Goal: Task Accomplishment & Management: Manage account settings

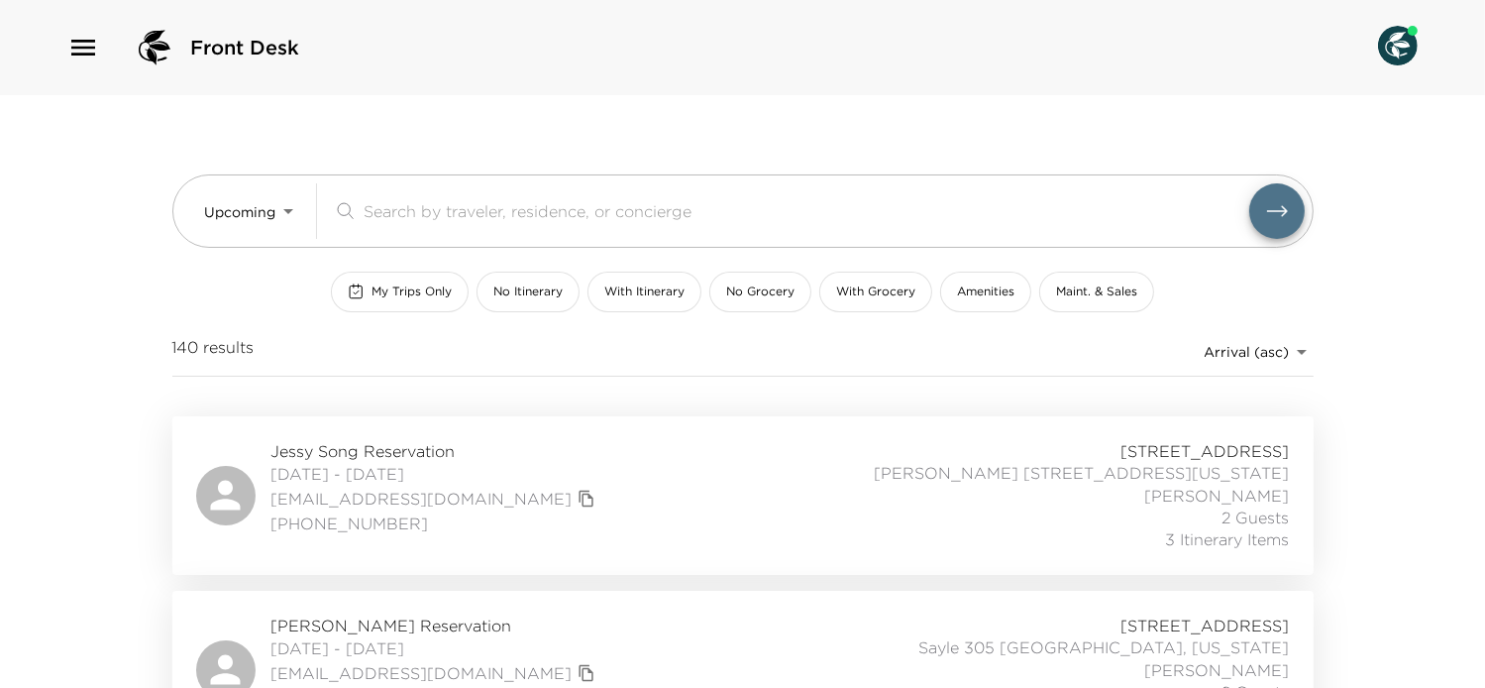
click at [656, 664] on div "[PERSON_NAME] Reservation [DATE] - [DATE] [EMAIL_ADDRESS][DOMAIN_NAME] 20364422…" at bounding box center [743, 669] width 1094 height 111
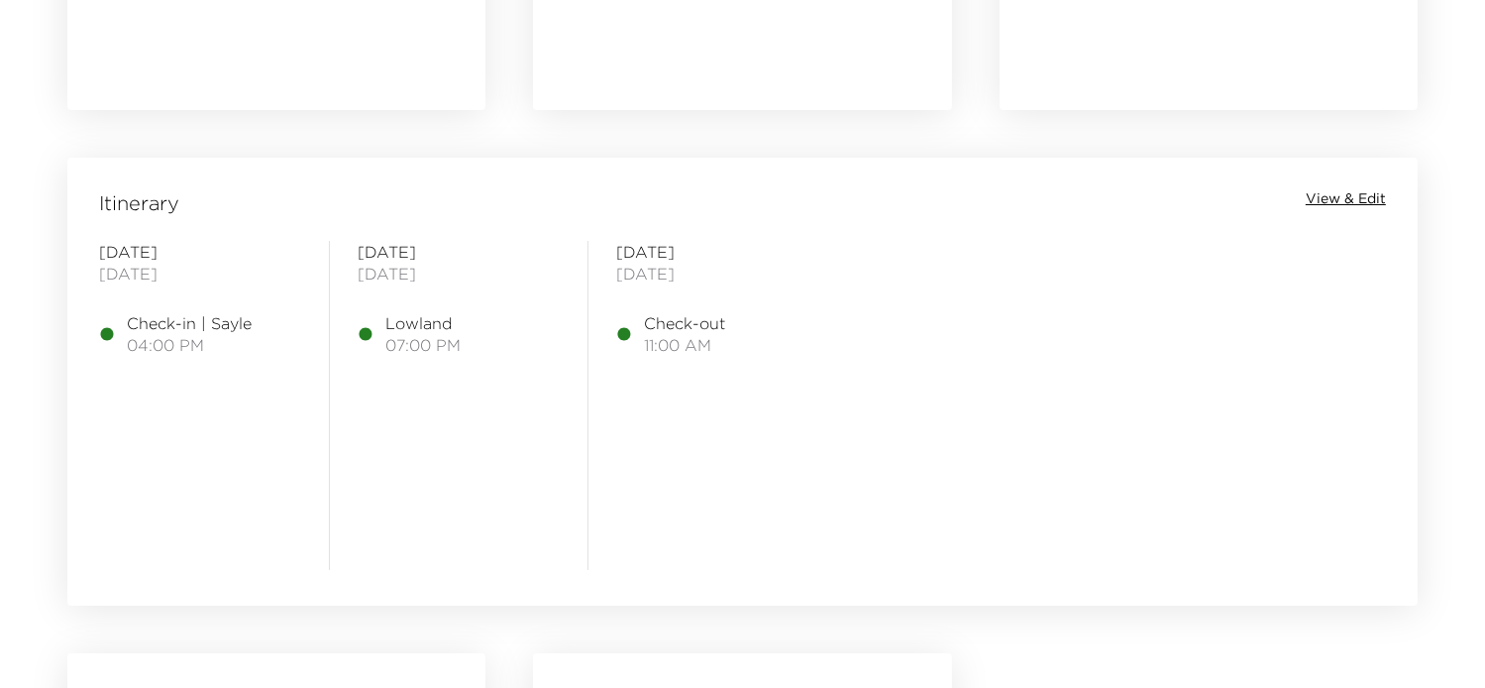
scroll to position [1513, 0]
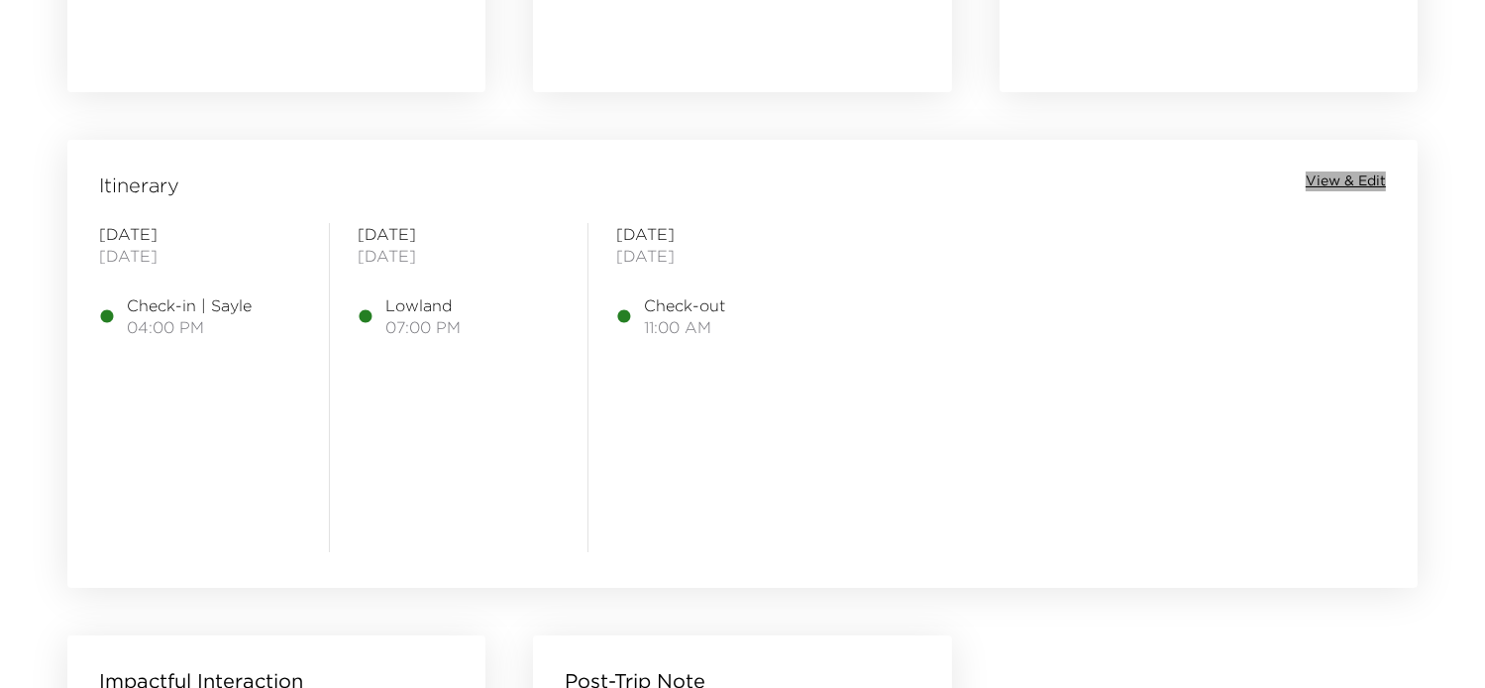
click at [1319, 179] on span "View & Edit" at bounding box center [1346, 181] width 80 height 20
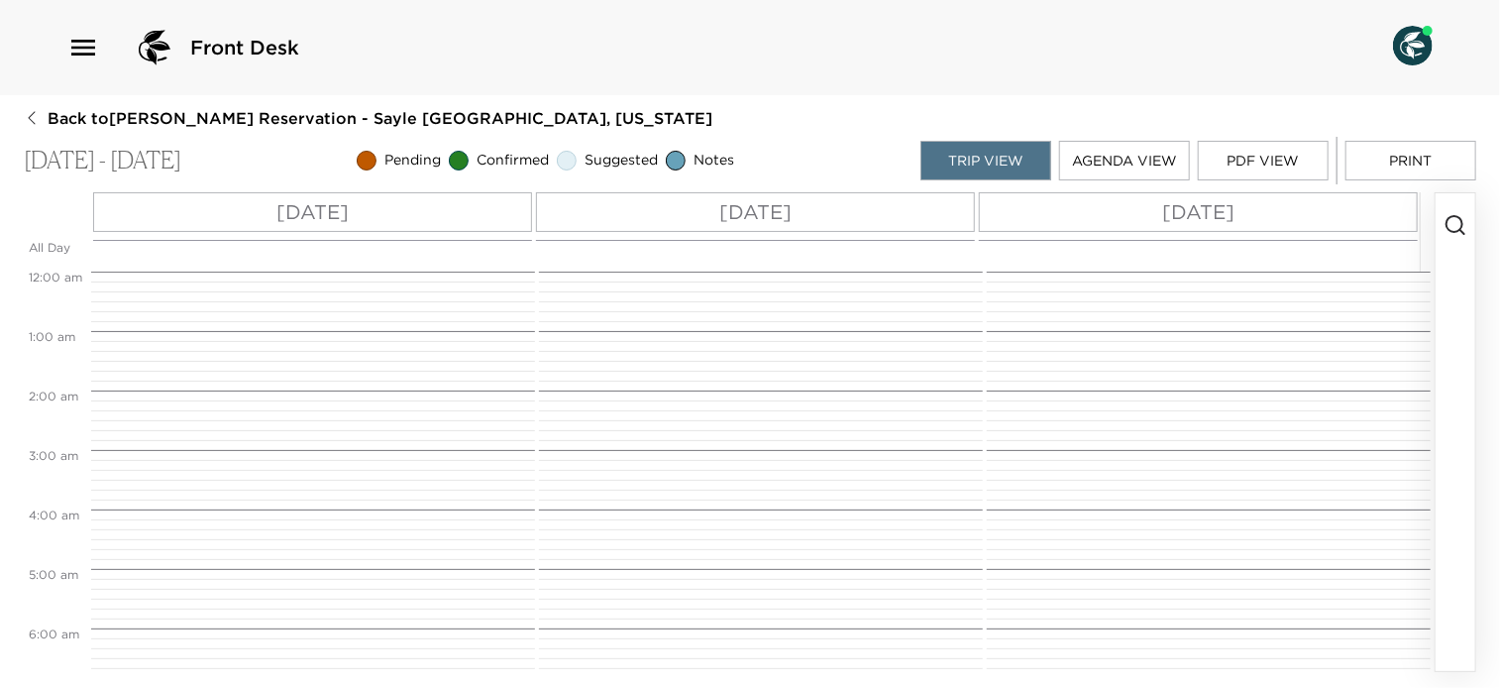
scroll to position [951, 0]
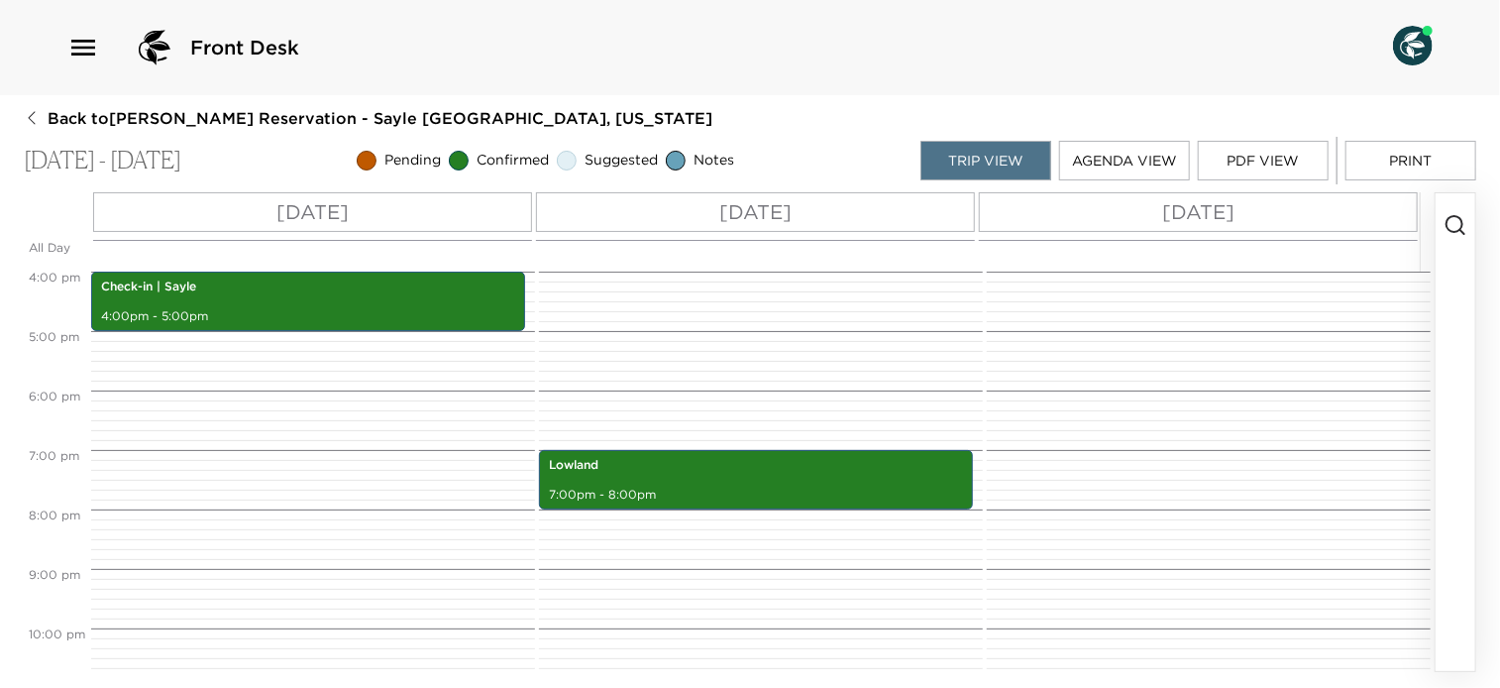
click at [1460, 219] on icon "button" at bounding box center [1456, 225] width 24 height 24
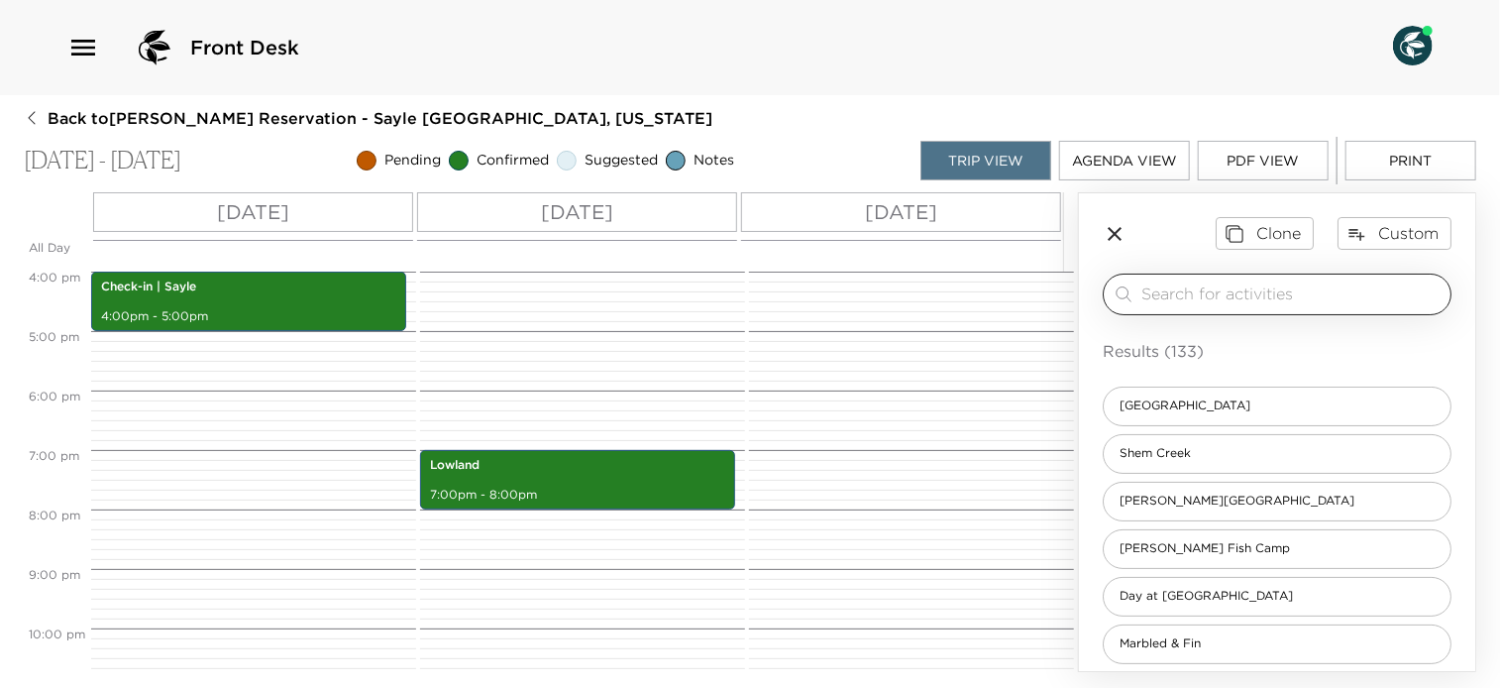
click at [1370, 279] on div "​" at bounding box center [1277, 295] width 349 height 42
click at [1328, 279] on div "​" at bounding box center [1277, 295] width 349 height 42
click at [1332, 278] on div "​" at bounding box center [1277, 295] width 349 height 42
click at [1163, 297] on input "search" at bounding box center [1292, 293] width 301 height 23
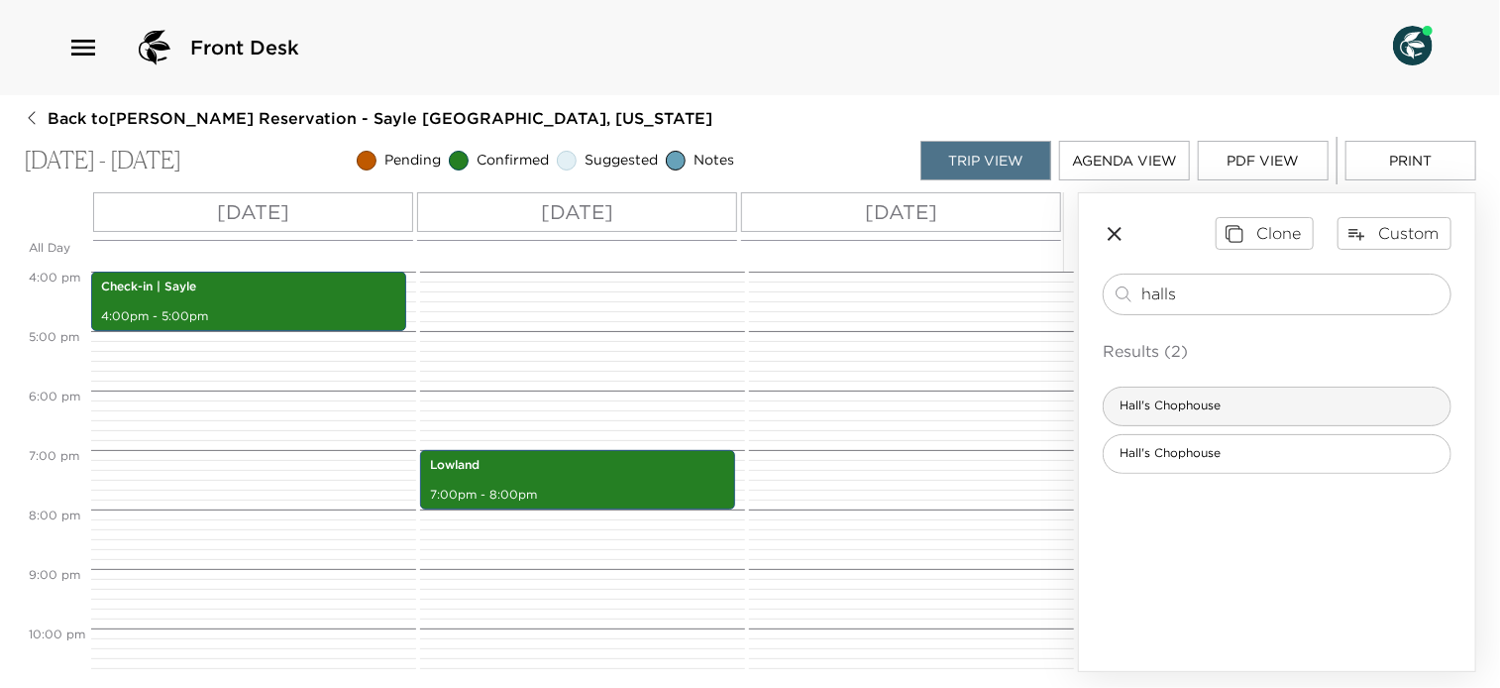
type input "halls"
click at [1229, 401] on span "Hall's Chophouse" at bounding box center [1170, 405] width 133 height 17
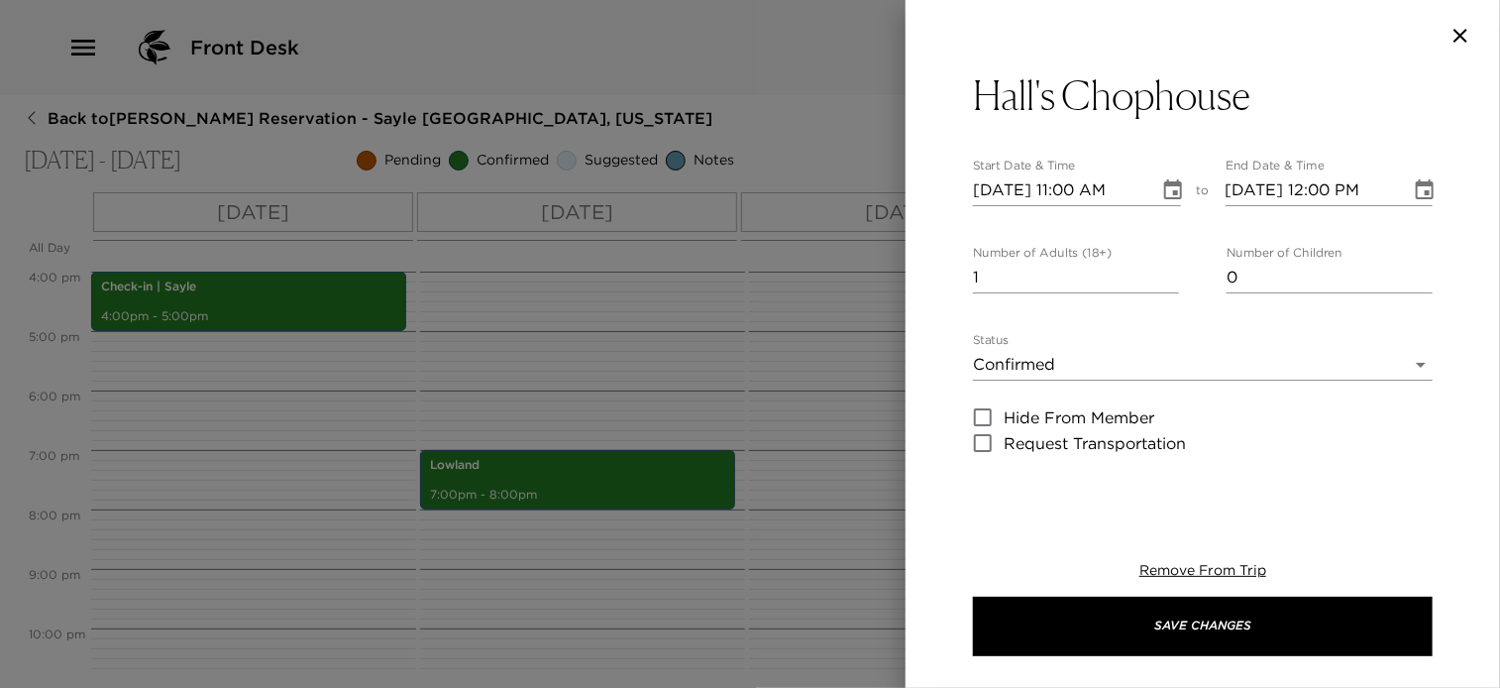
type textarea "The Hall family opened the doors of Halls Chophouse Charleston in 2009, but the…"
click at [1240, 347] on div "Status Confirmed Confirmed" at bounding box center [1203, 357] width 460 height 48
click at [1227, 365] on body "Front Desk Back to Dr. Keith Attkiss Reservation - Sayle 305 Charleston, South …" at bounding box center [750, 344] width 1500 height 688
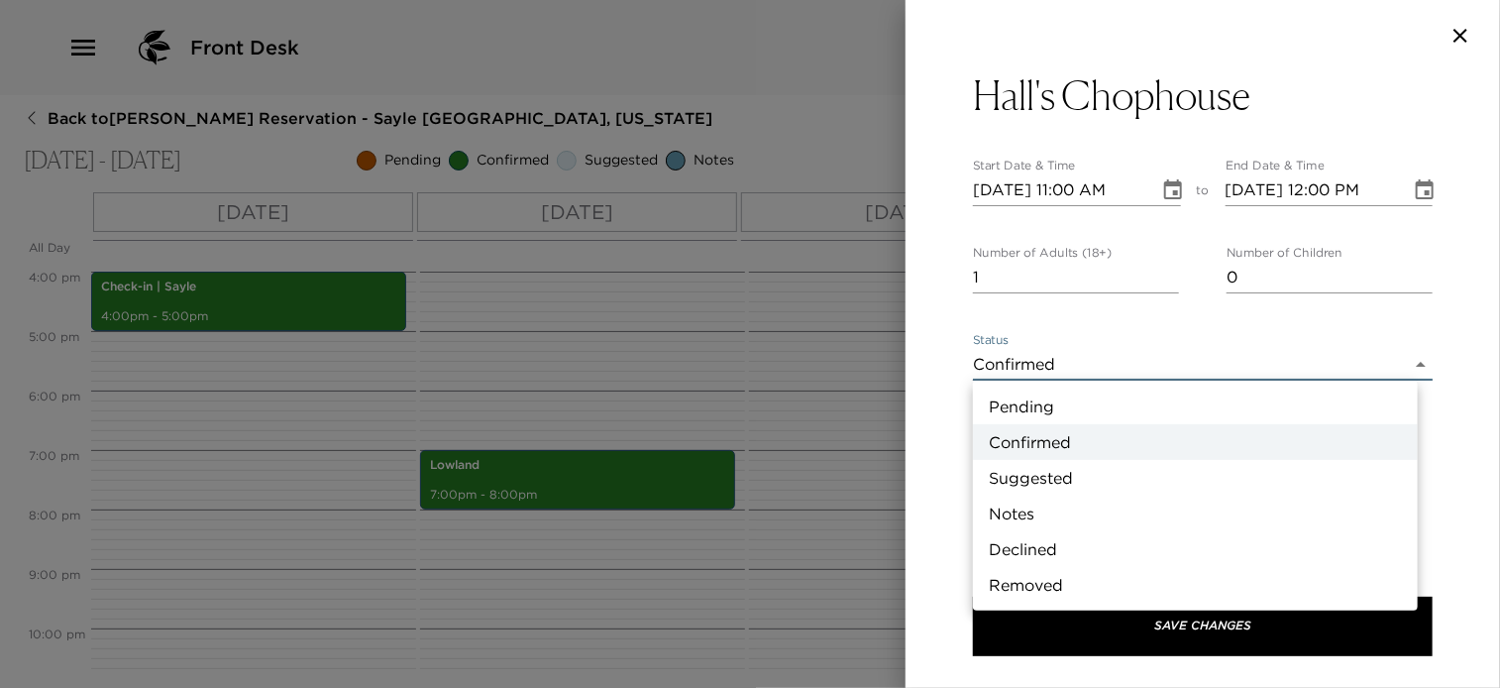
click at [1154, 485] on li "Suggested" at bounding box center [1195, 478] width 445 height 36
type input "Suggestion"
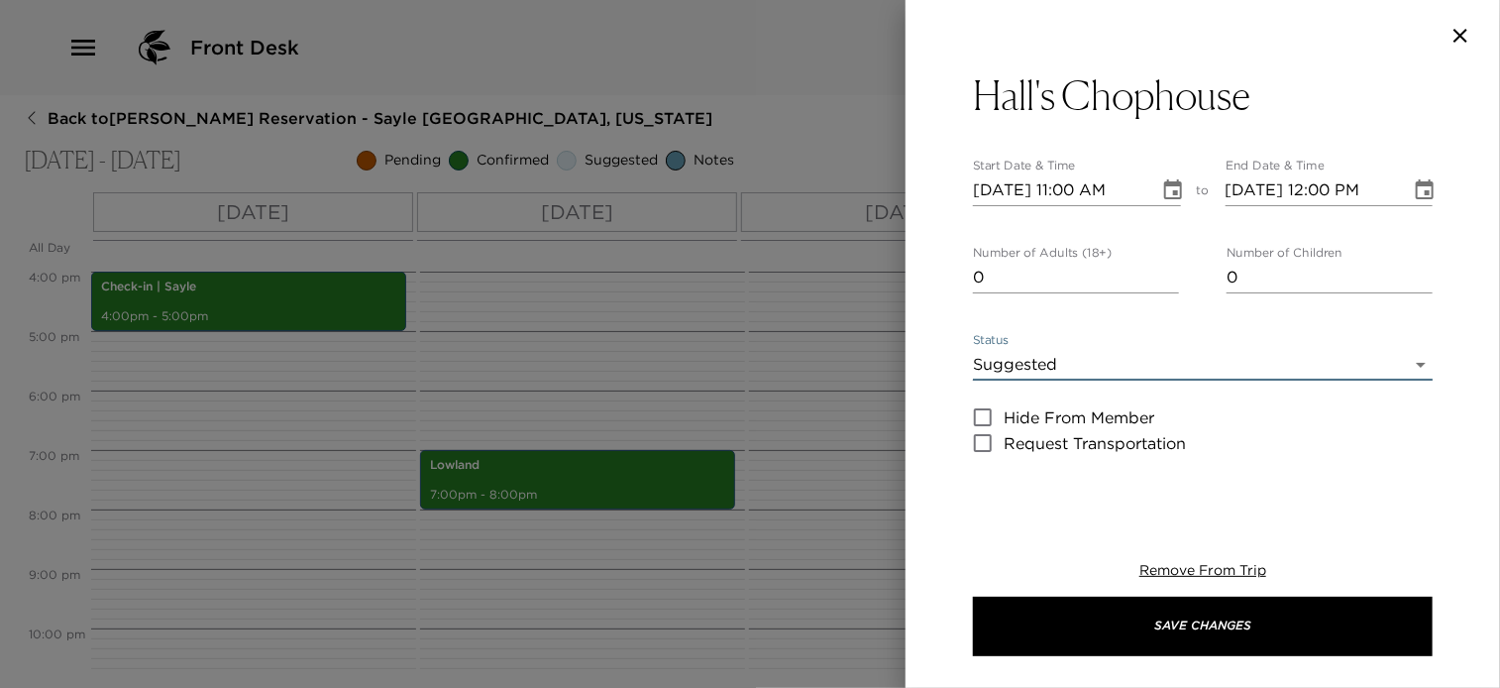
type input "0"
click at [1168, 286] on input "0" at bounding box center [1076, 278] width 206 height 32
click at [1165, 189] on icon "Choose date, selected date is Sep 5, 2025" at bounding box center [1173, 190] width 24 height 24
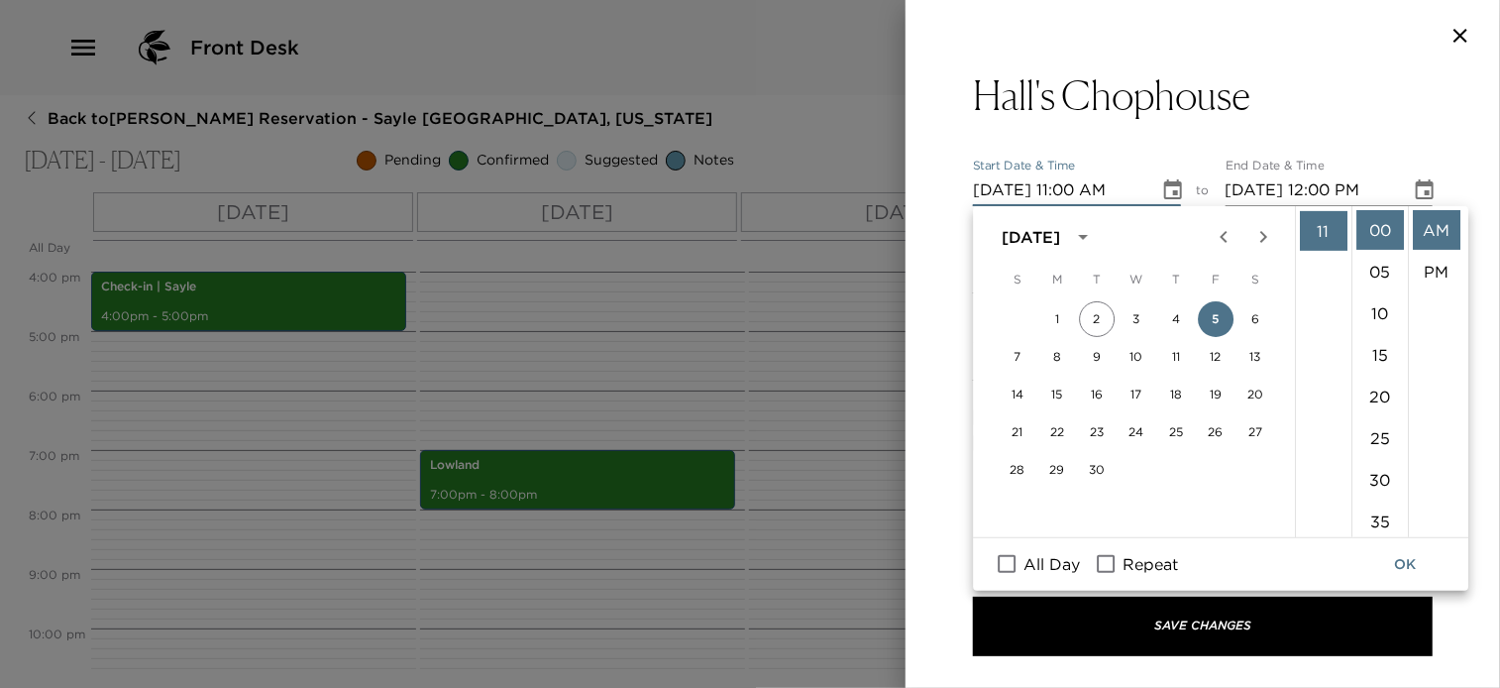
scroll to position [167, 0]
click at [1332, 350] on li "07" at bounding box center [1324, 354] width 48 height 40
click at [1376, 473] on li "30" at bounding box center [1381, 480] width 48 height 40
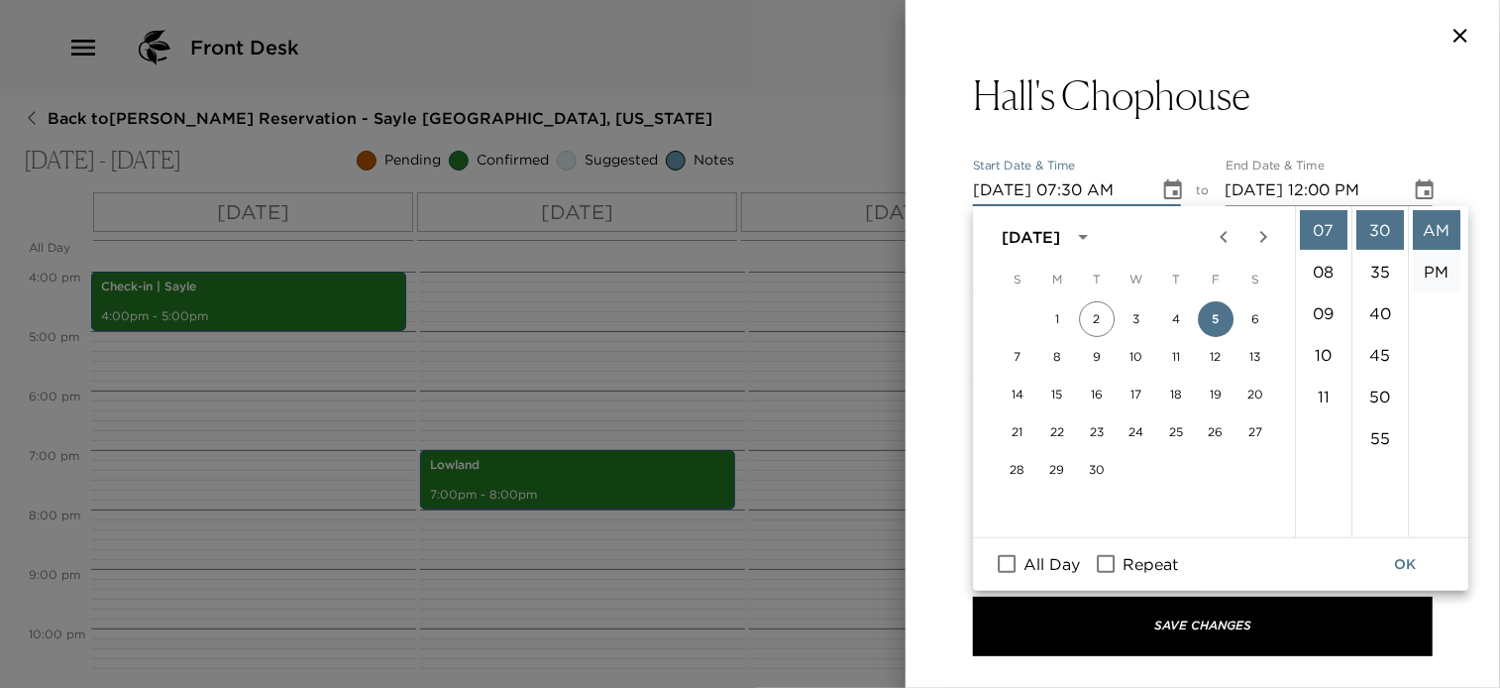
click at [1428, 279] on li "PM" at bounding box center [1437, 272] width 48 height 40
type input "09/05/2025 07:30 PM"
type input "09/05/2025 08:30 PM"
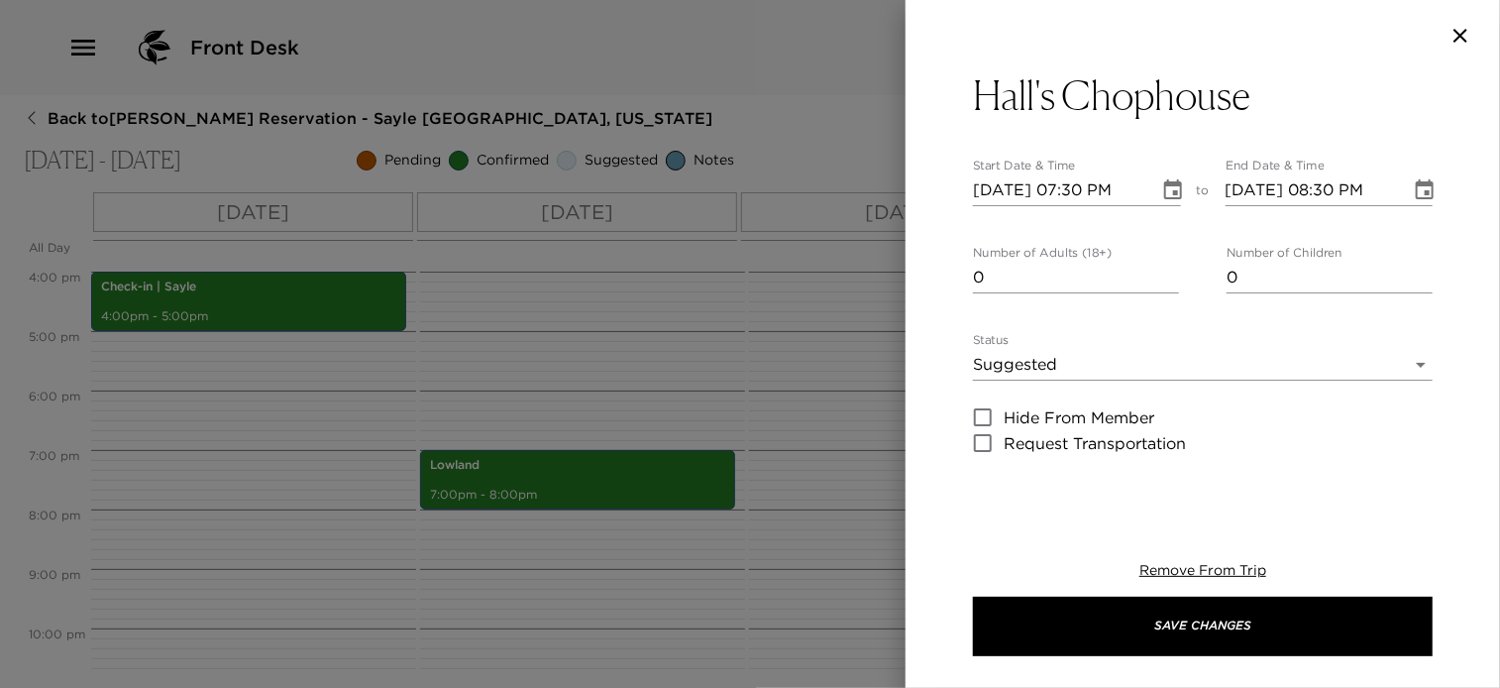
scroll to position [41, 0]
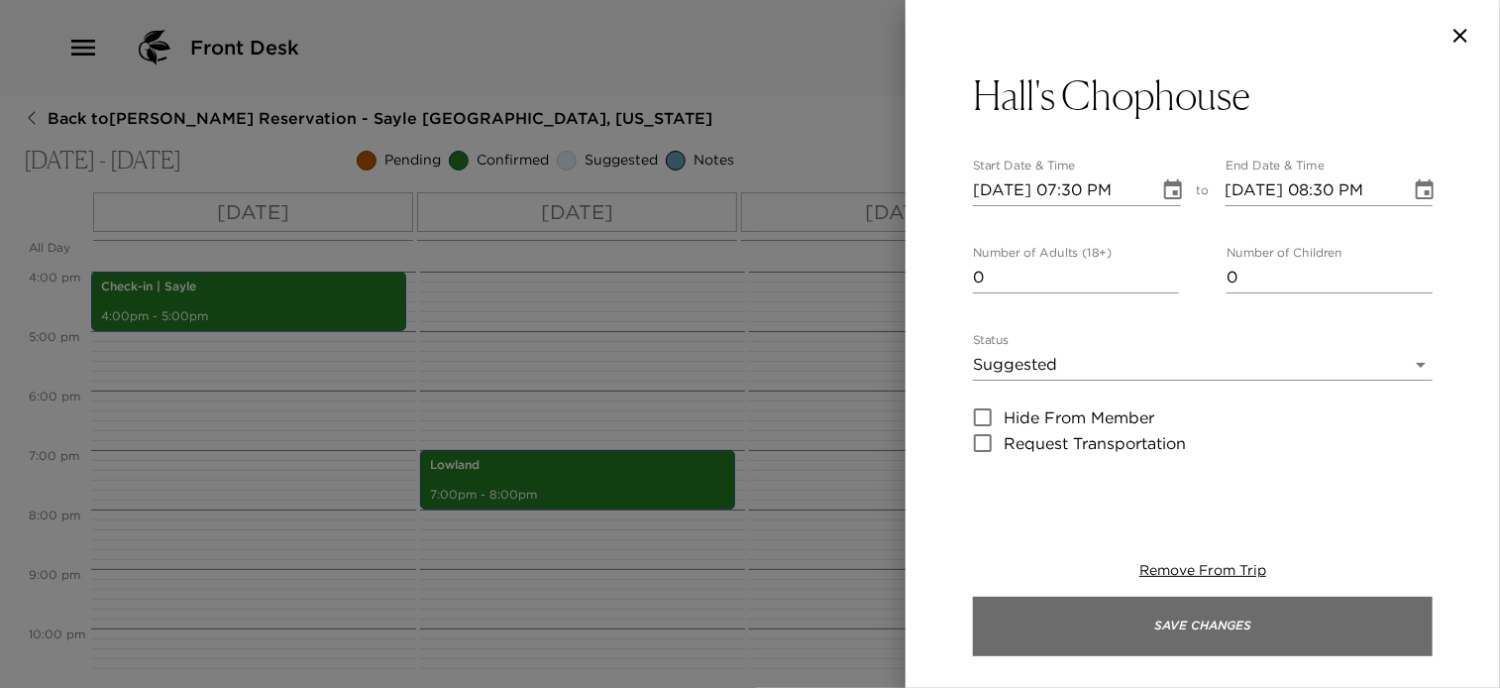
click at [1210, 617] on button "Save Changes" at bounding box center [1203, 626] width 460 height 59
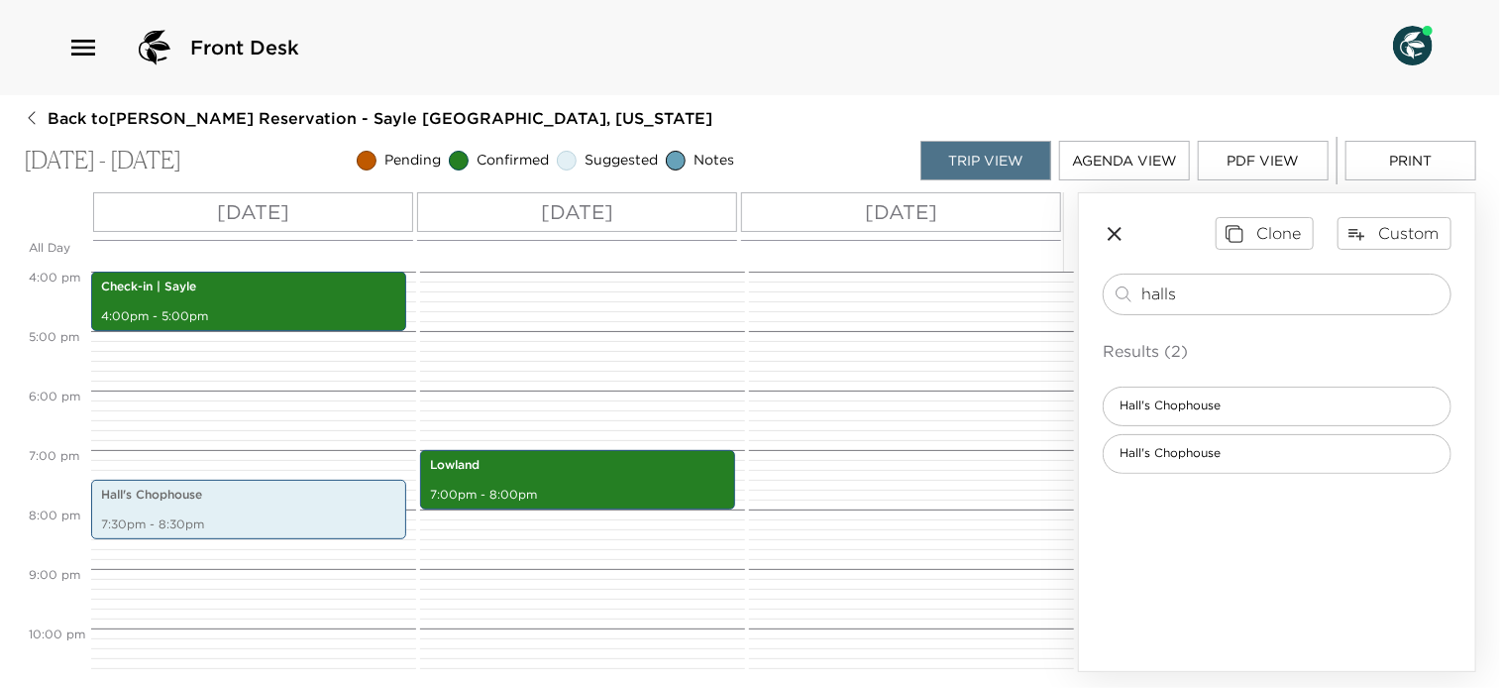
scroll to position [0, 0]
